Goal: Task Accomplishment & Management: Manage account settings

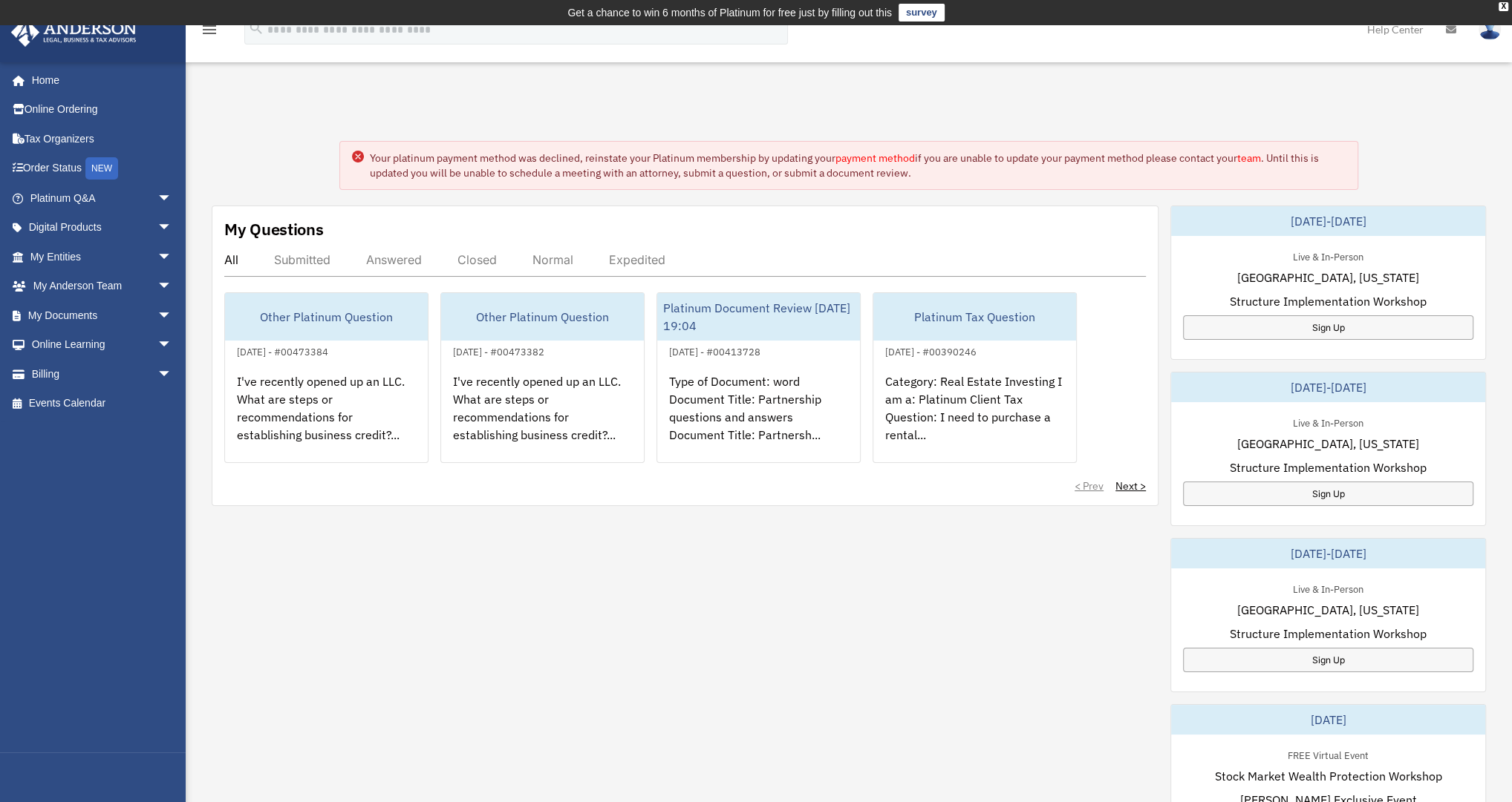
click at [880, 158] on link "payment method" at bounding box center [875, 158] width 80 height 13
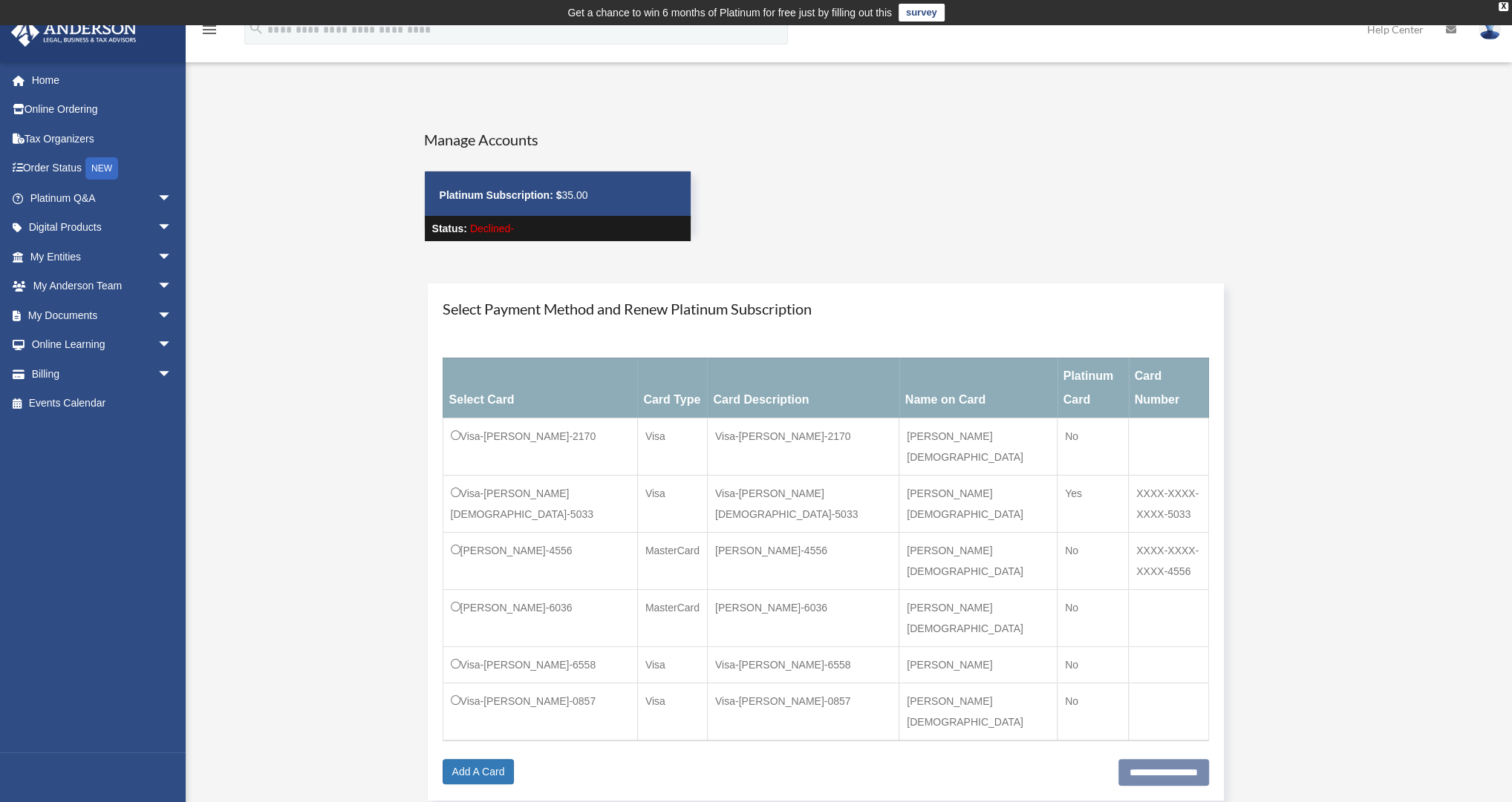
click at [460, 683] on td "Visa-[PERSON_NAME]-0857" at bounding box center [539, 711] width 194 height 58
click at [1156, 759] on input "**********" at bounding box center [1163, 773] width 91 height 27
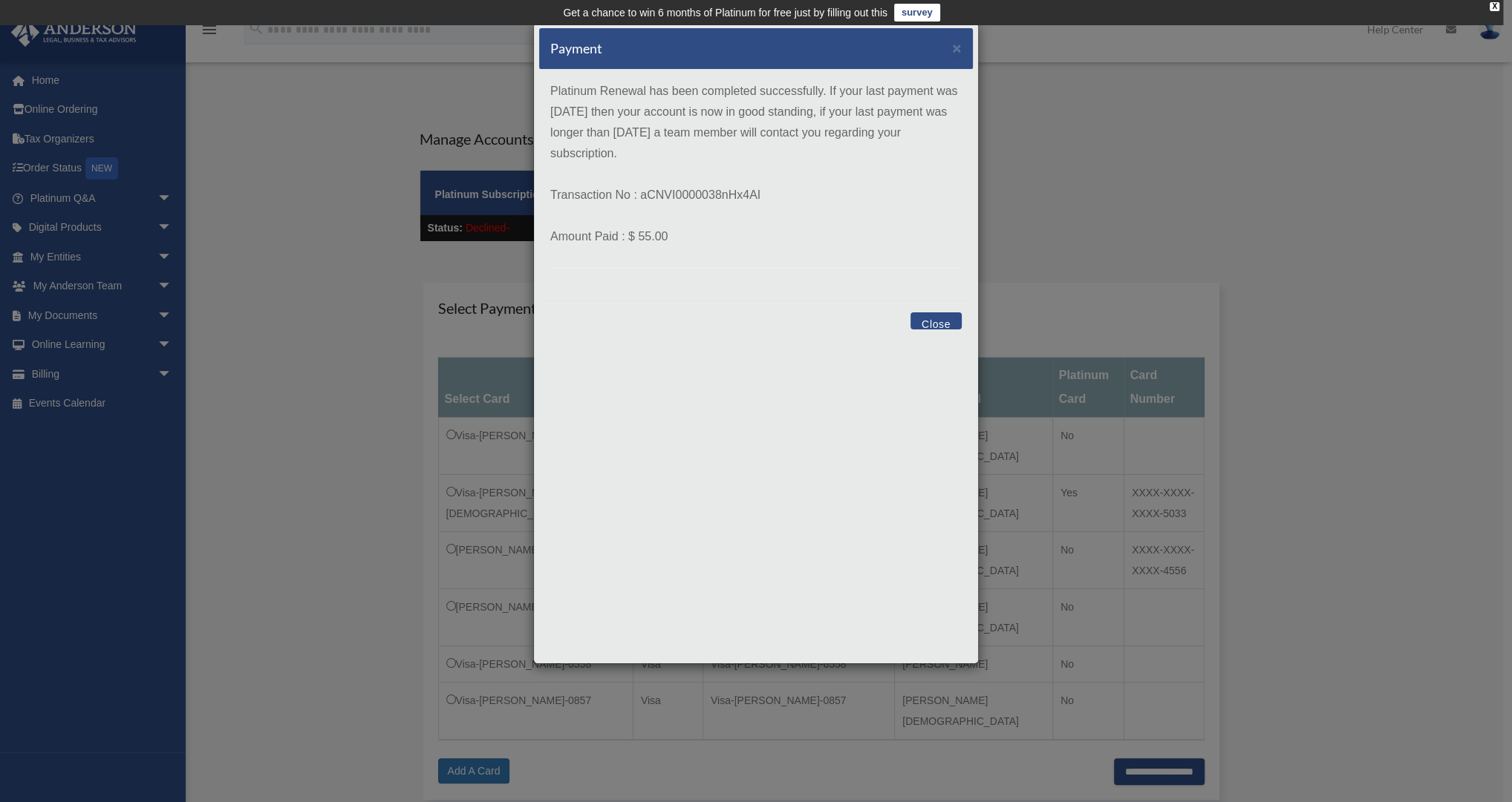
click at [937, 322] on button "Close" at bounding box center [936, 321] width 51 height 17
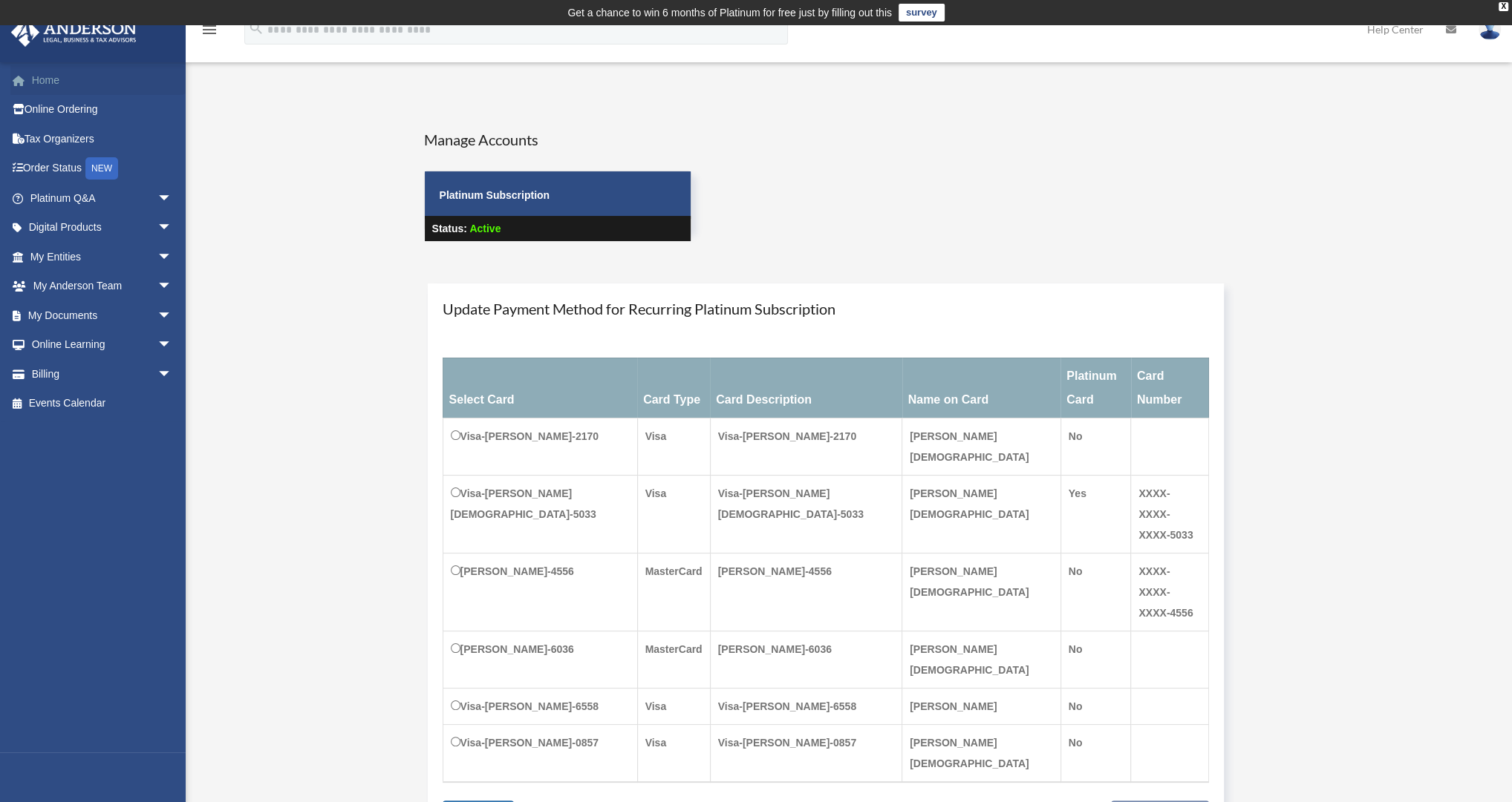
click at [43, 80] on link "Home" at bounding box center [102, 80] width 184 height 29
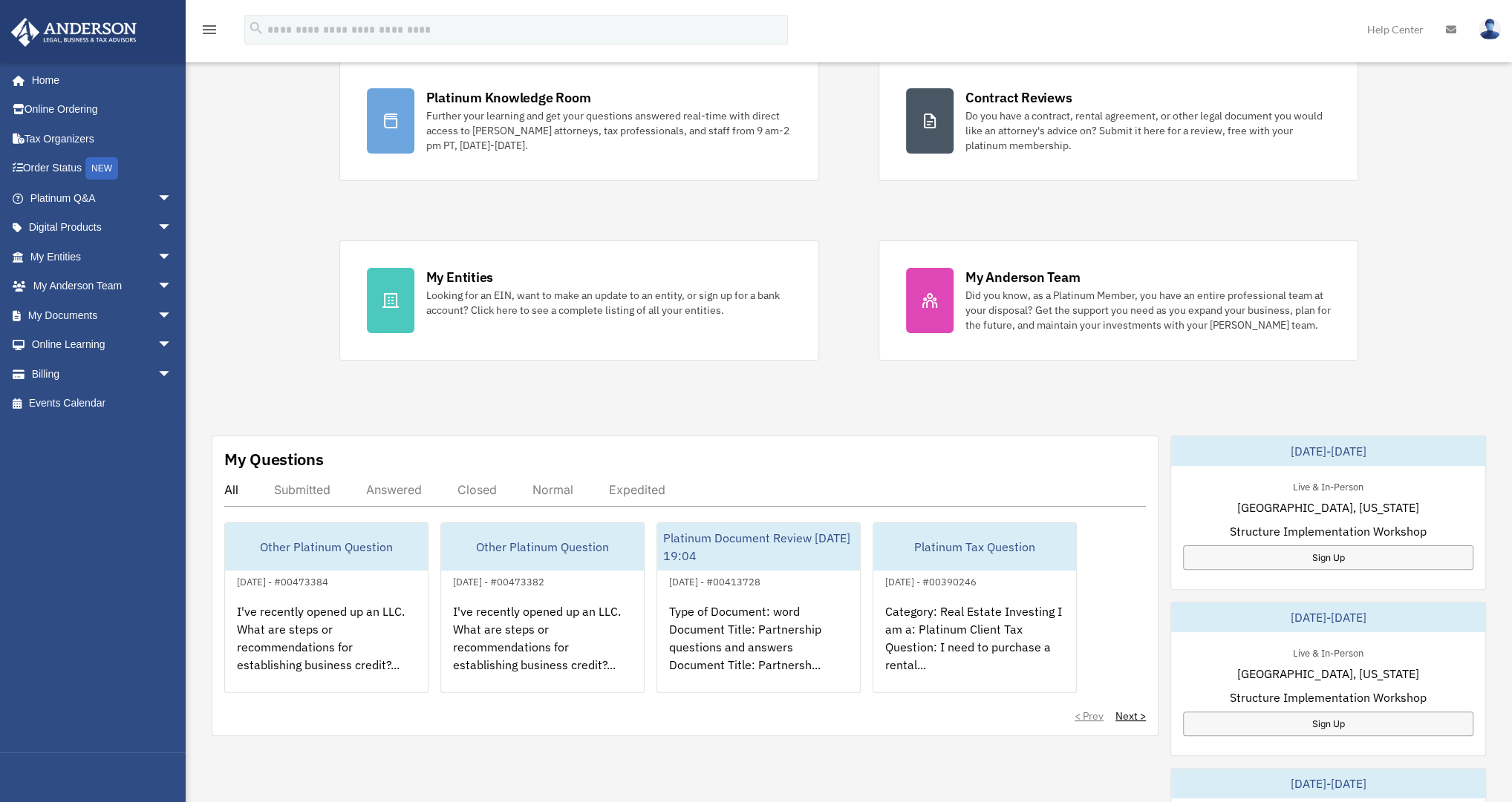
scroll to position [178, 0]
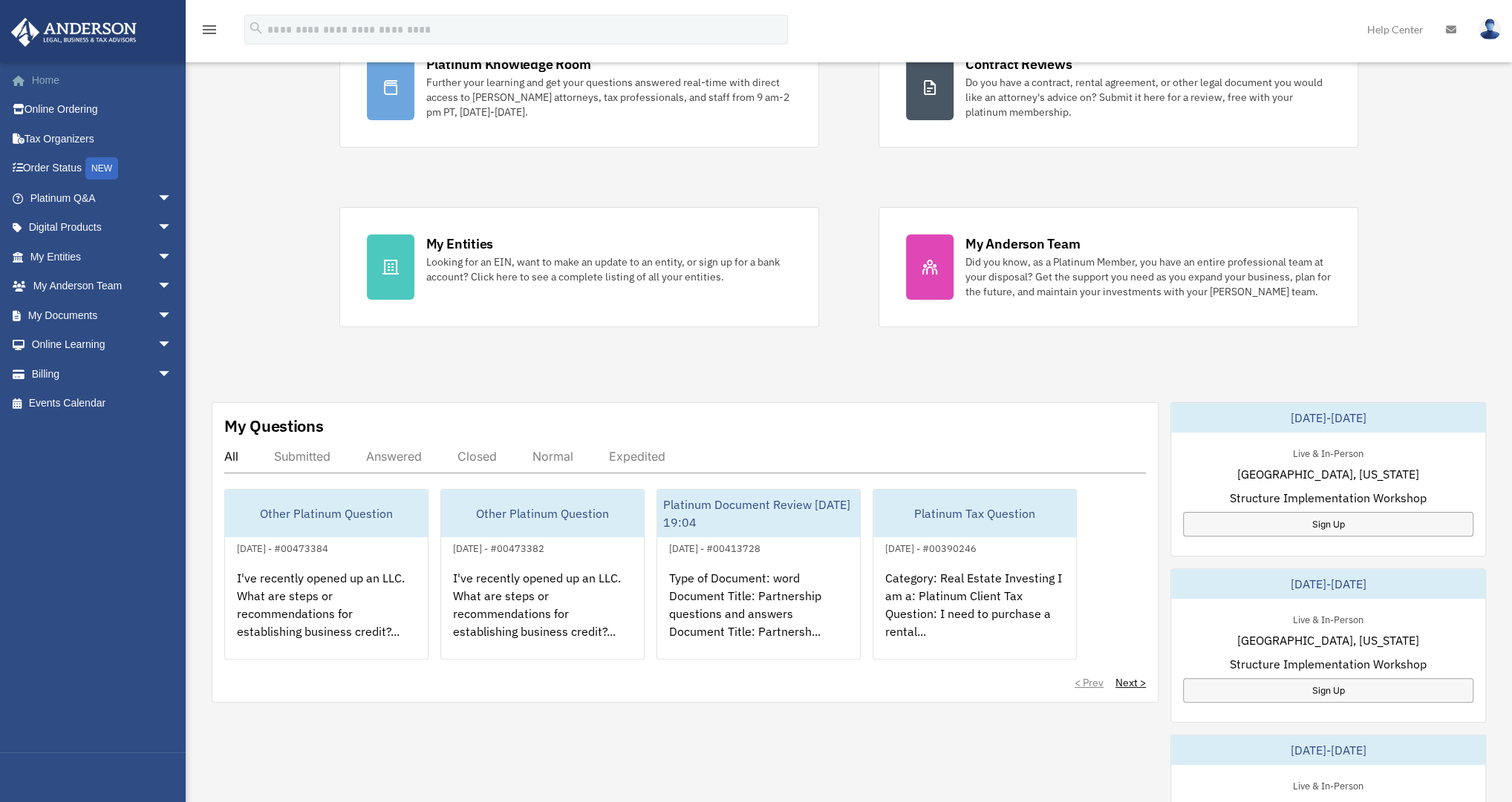
click at [45, 79] on link "Home" at bounding box center [102, 80] width 184 height 29
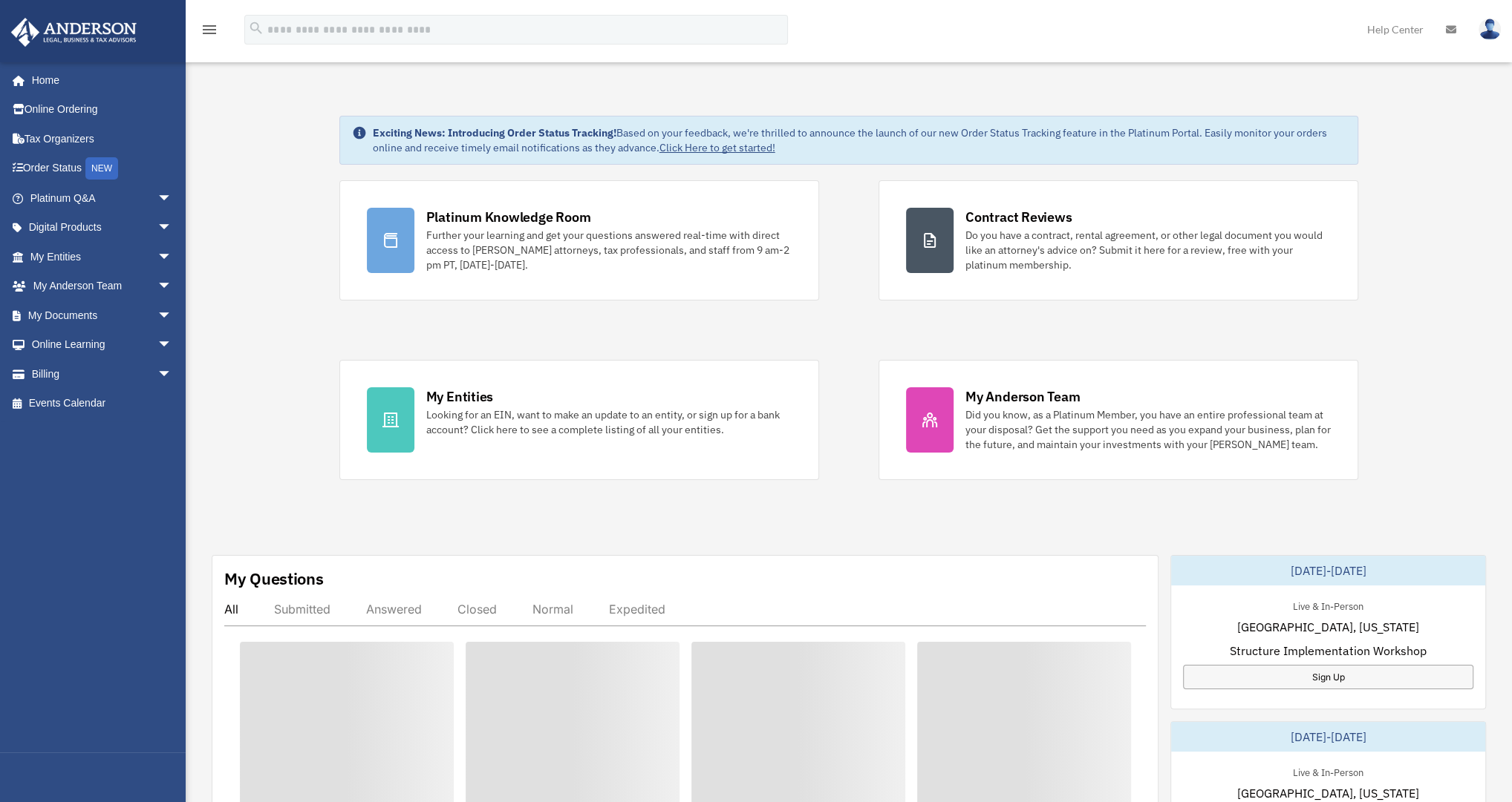
click at [59, 398] on link "Events Calendar" at bounding box center [102, 403] width 184 height 29
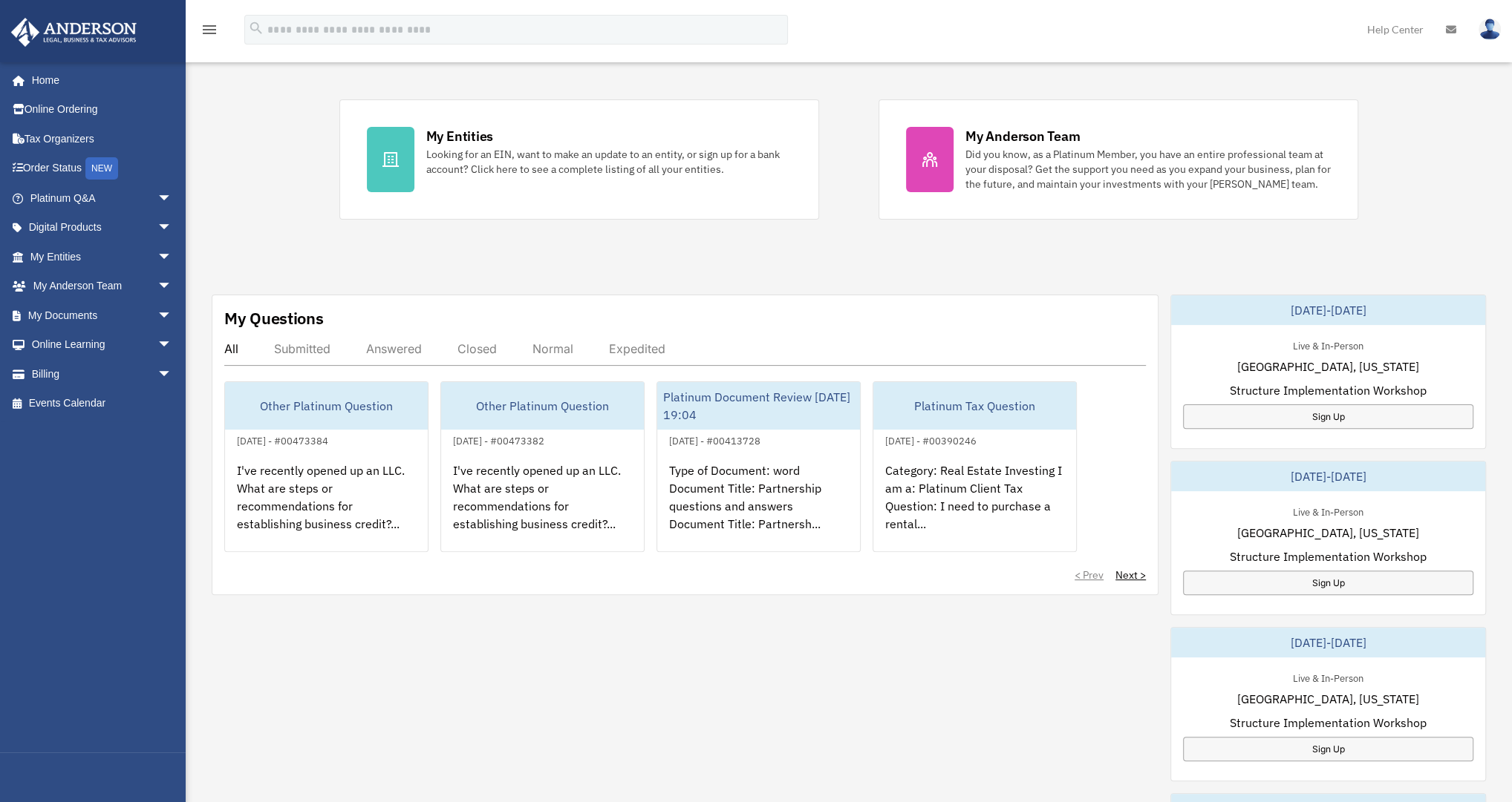
scroll to position [297, 0]
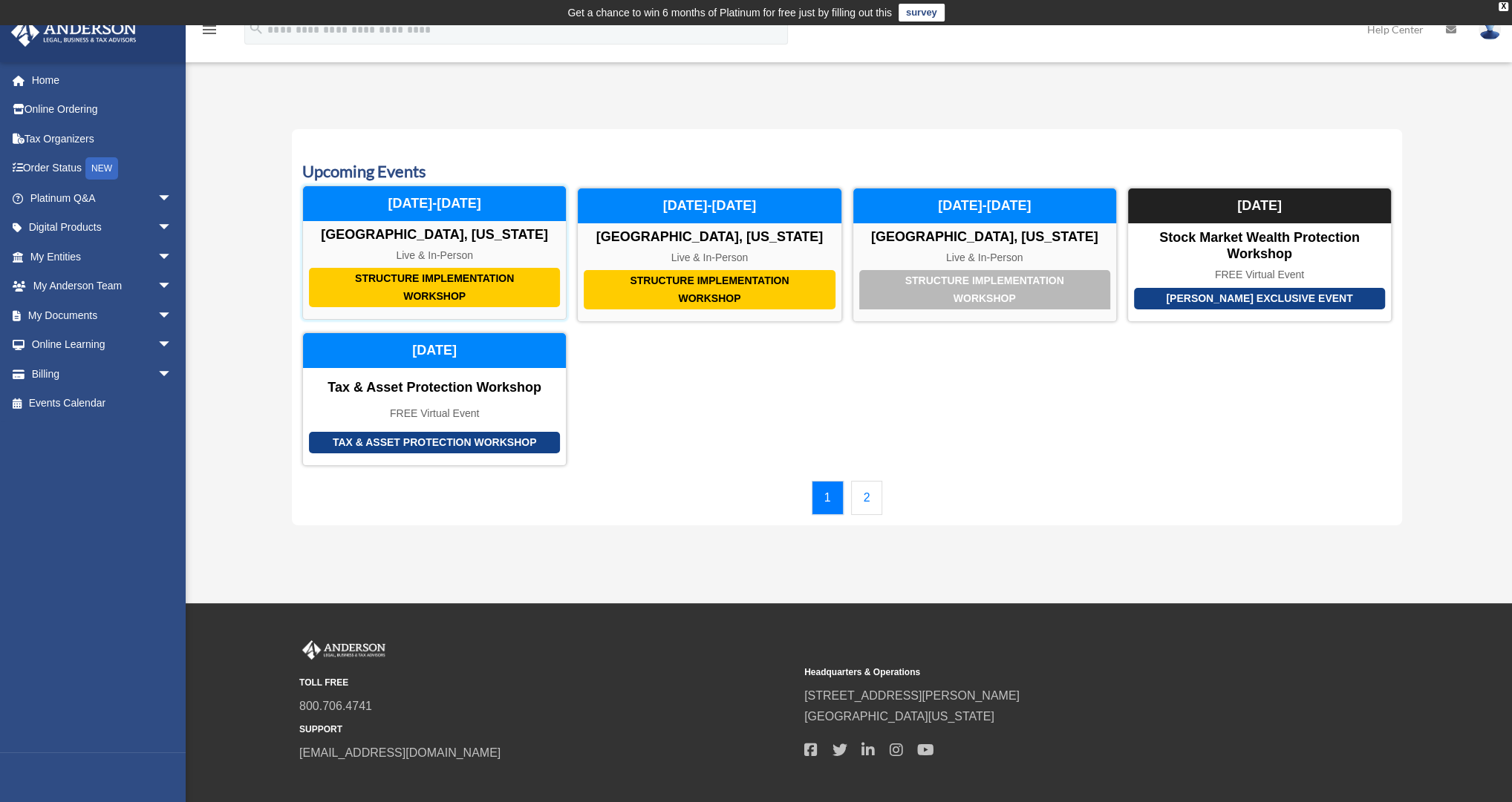
click at [441, 245] on div "Structure Implementation Workshop Las Vegas, Nevada Live & In-Person December 1…" at bounding box center [434, 253] width 264 height 135
